Goal: Task Accomplishment & Management: Manage account settings

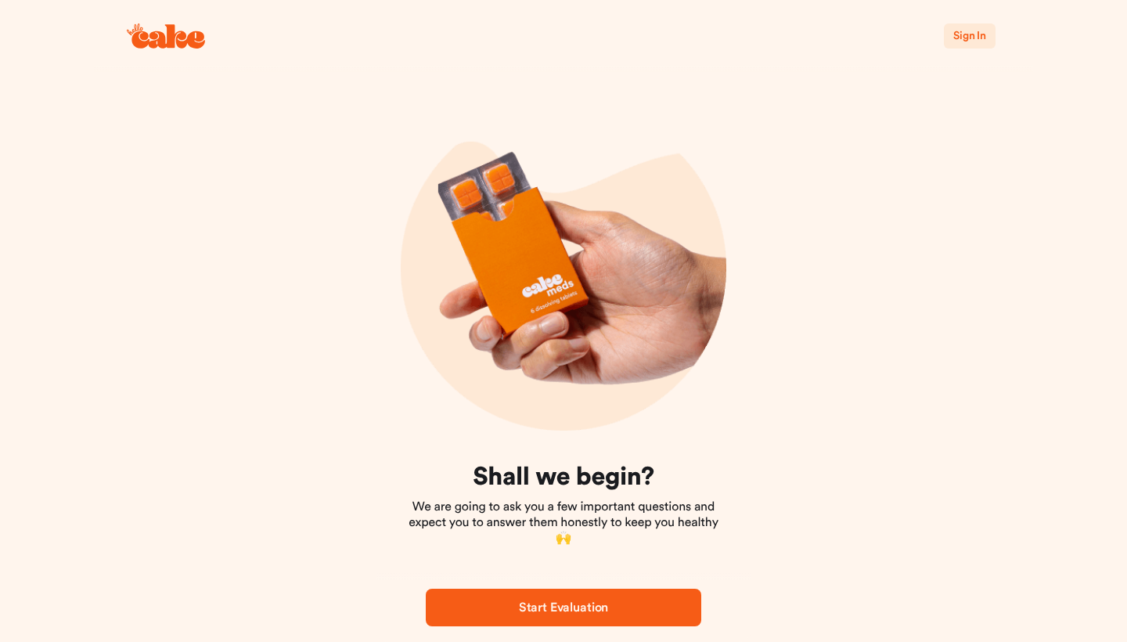
click at [975, 35] on span "Sign In" at bounding box center [969, 36] width 33 height 11
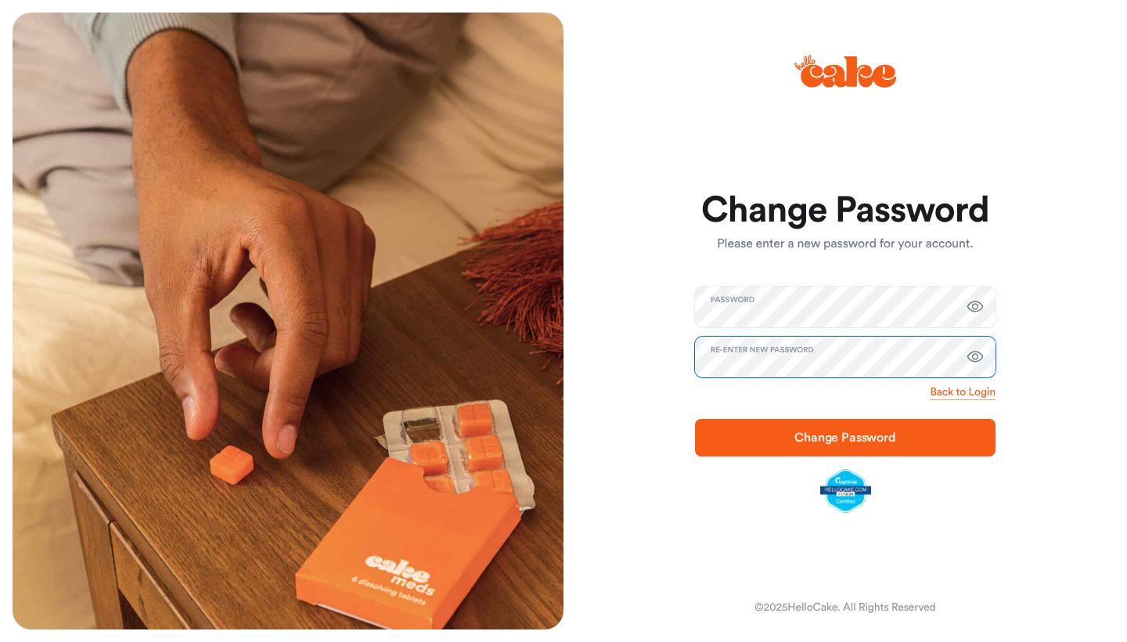
click at [845, 437] on button "Change Password" at bounding box center [845, 438] width 300 height 38
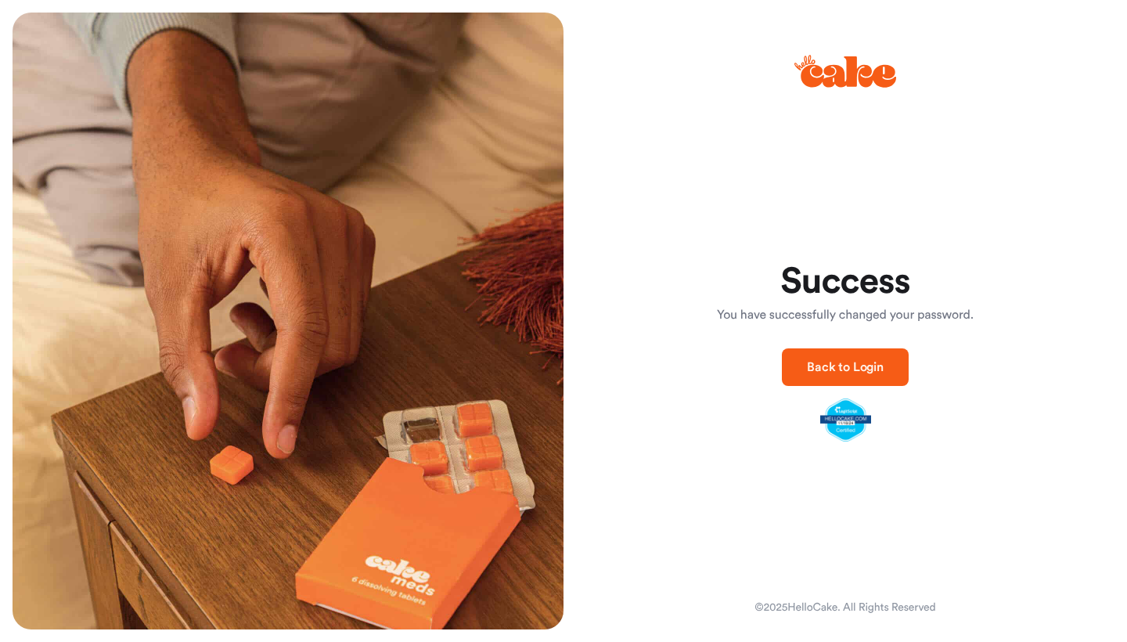
click at [890, 366] on button "Back to Login" at bounding box center [845, 367] width 127 height 38
